Goal: Task Accomplishment & Management: Manage account settings

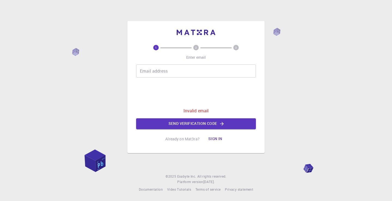
click at [195, 49] on circle at bounding box center [195, 47] width 5 height 5
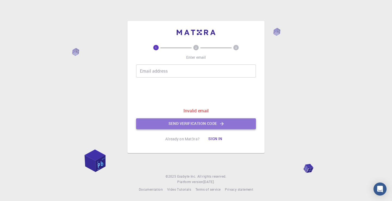
click at [217, 123] on button "Send verification code" at bounding box center [196, 123] width 120 height 11
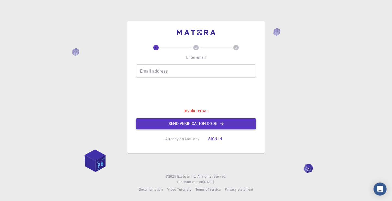
click at [215, 123] on button "Send verification code" at bounding box center [196, 123] width 120 height 11
click at [212, 138] on button "Sign in" at bounding box center [215, 138] width 23 height 11
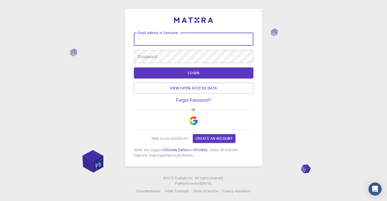
click at [172, 36] on input "Email address or Username" at bounding box center [194, 39] width 120 height 13
type input "ukihjkhjk"
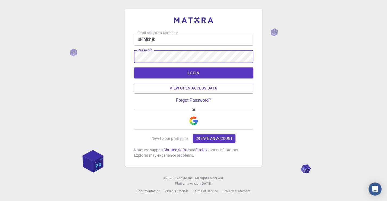
click at [155, 73] on button "LOGIN" at bounding box center [194, 72] width 120 height 11
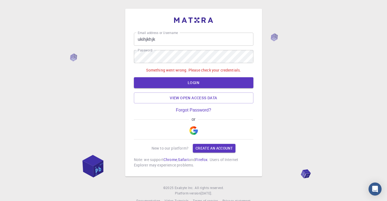
drag, startPoint x: 185, startPoint y: 82, endPoint x: 189, endPoint y: 86, distance: 5.4
click at [187, 85] on button "LOGIN" at bounding box center [194, 82] width 120 height 11
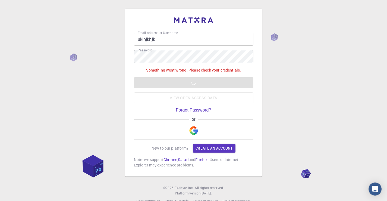
drag, startPoint x: 192, startPoint y: 88, endPoint x: 204, endPoint y: 91, distance: 11.7
click at [202, 92] on div "Something went wrong. Please check your credentials. LOGIN View open access data" at bounding box center [194, 85] width 120 height 36
